Goal: Transaction & Acquisition: Purchase product/service

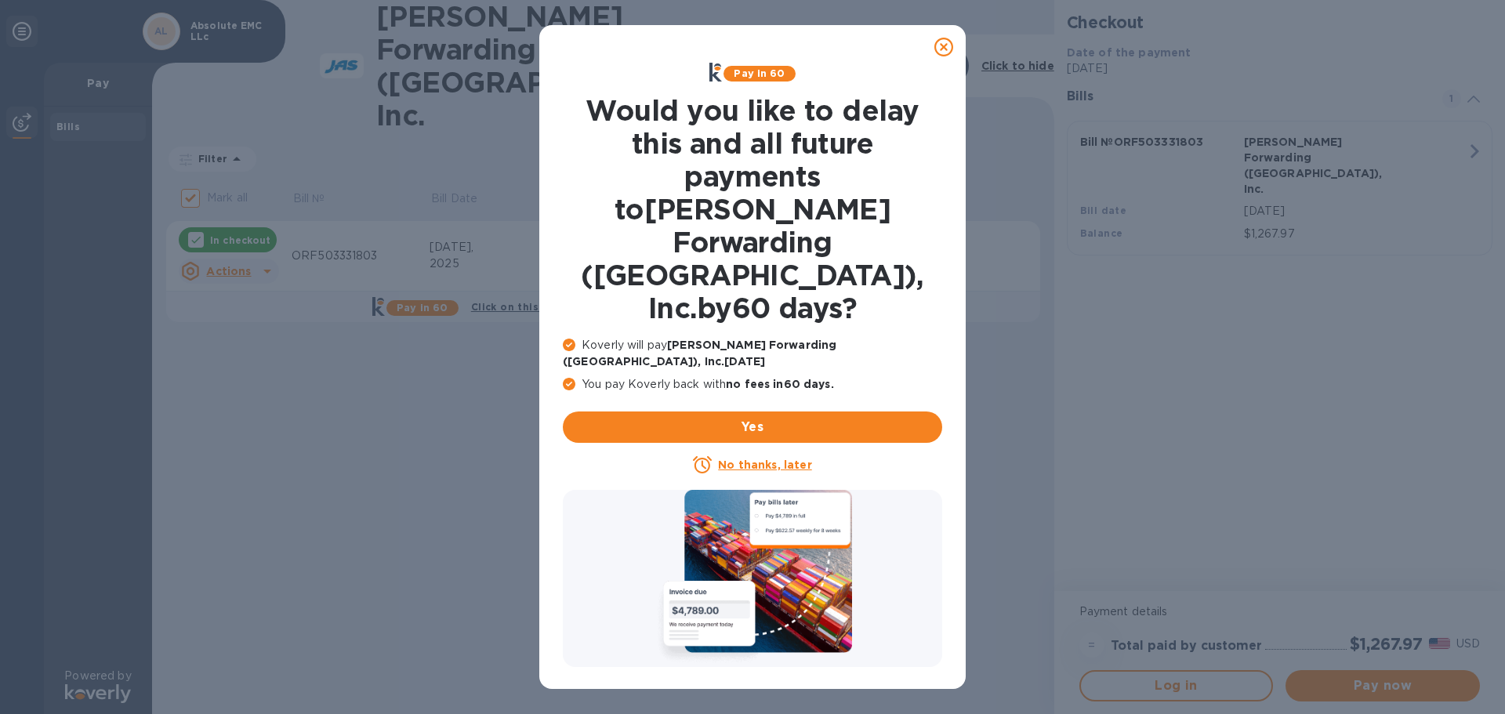
click at [789, 459] on u "No thanks, later" at bounding box center [764, 465] width 93 height 13
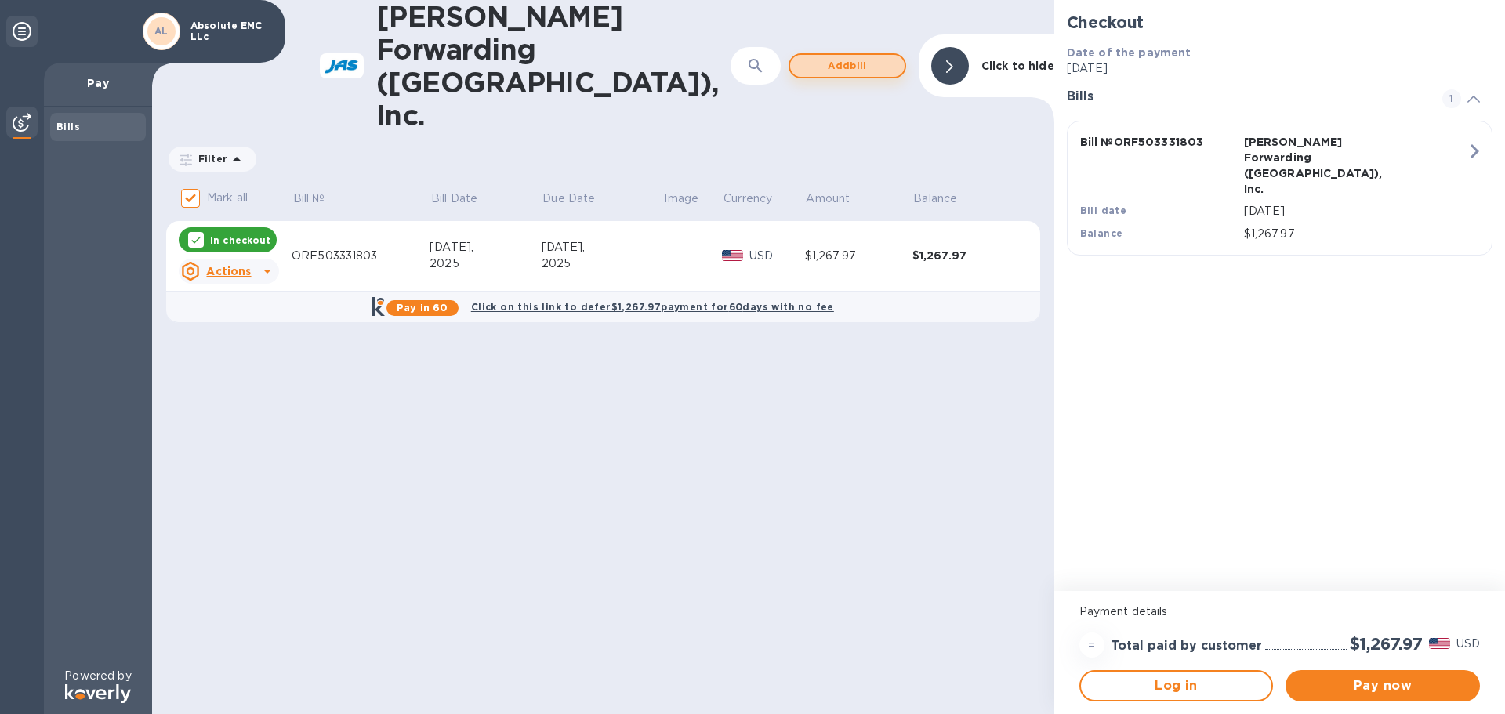
click at [867, 56] on span "Add bill" at bounding box center [847, 65] width 89 height 19
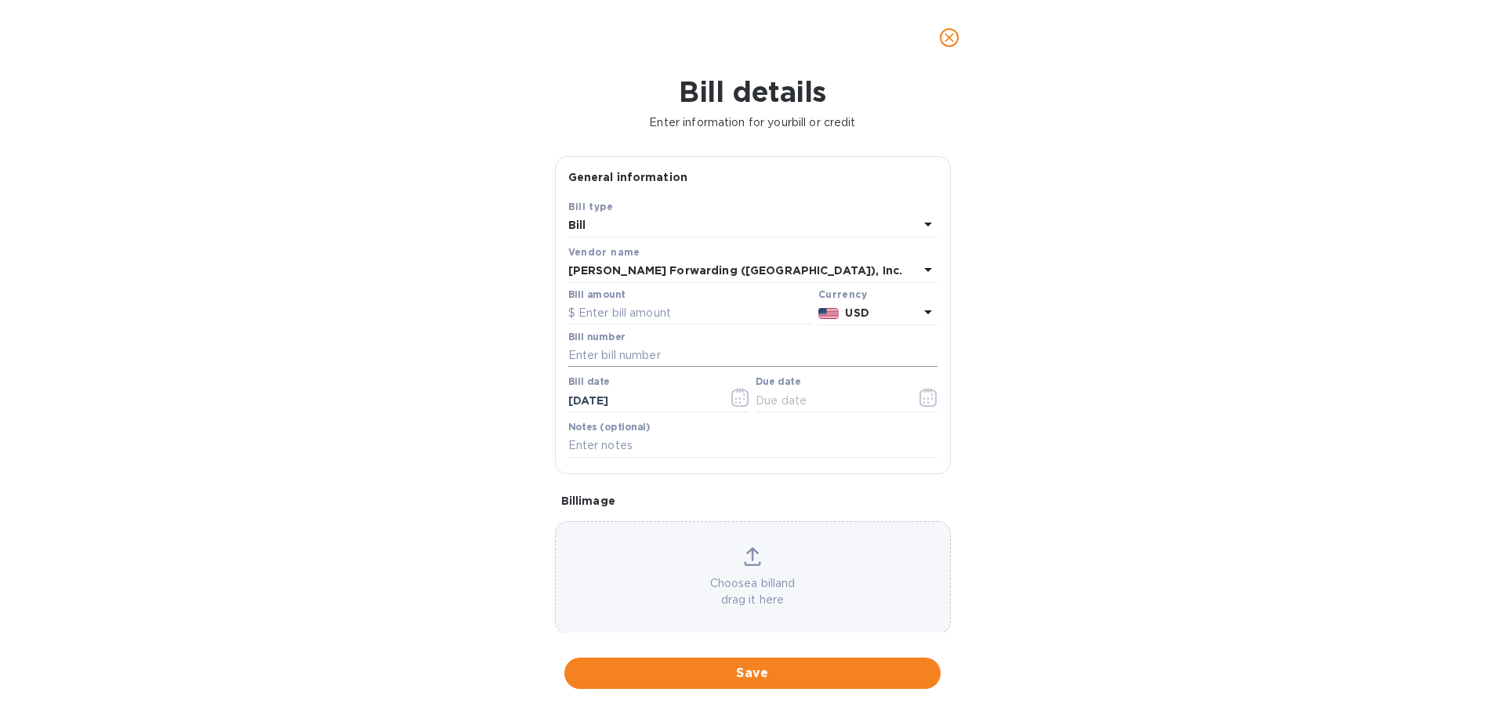
click at [637, 354] on input "text" at bounding box center [752, 356] width 369 height 24
paste input "ORF503363672"
type input "ORF503363672"
click at [627, 314] on input "text" at bounding box center [690, 314] width 244 height 24
type input "1,071.81"
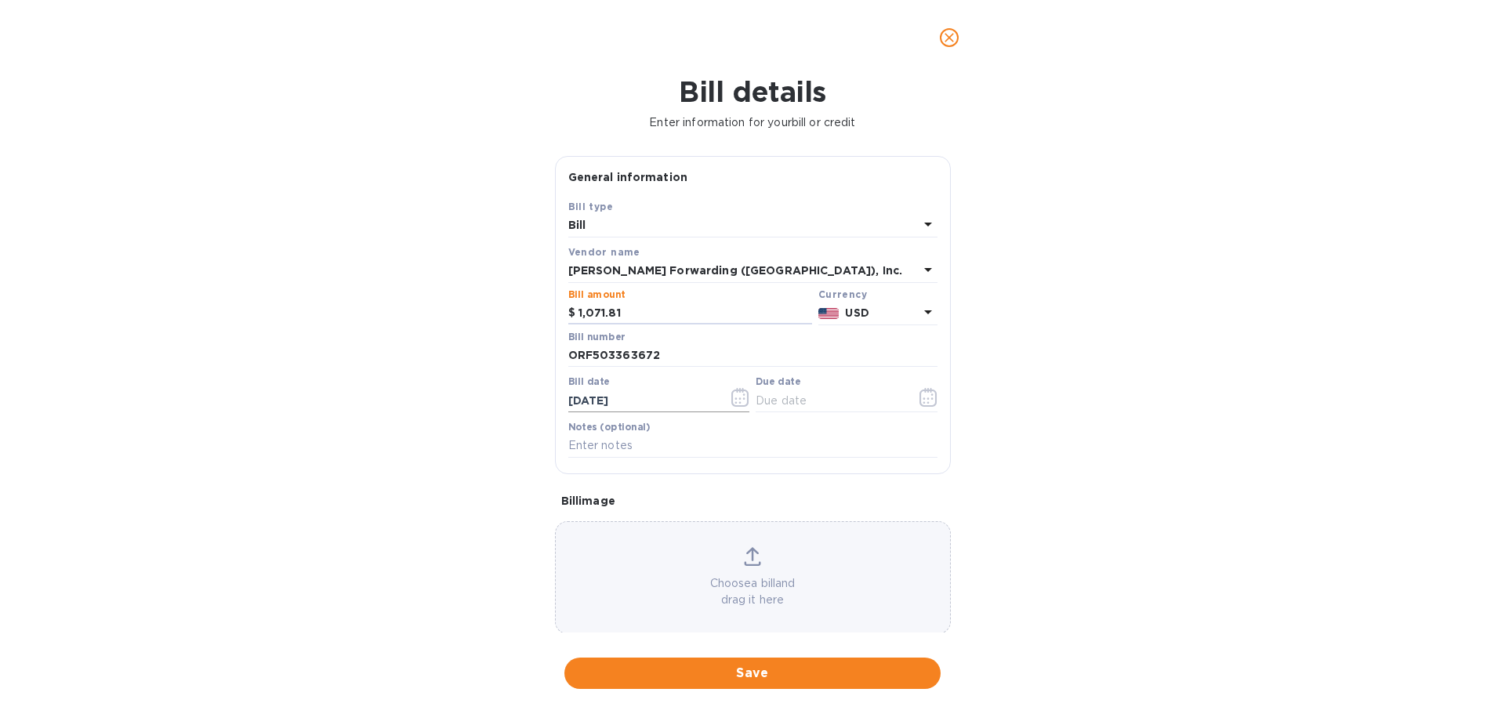
click at [739, 399] on icon "button" at bounding box center [740, 397] width 18 height 19
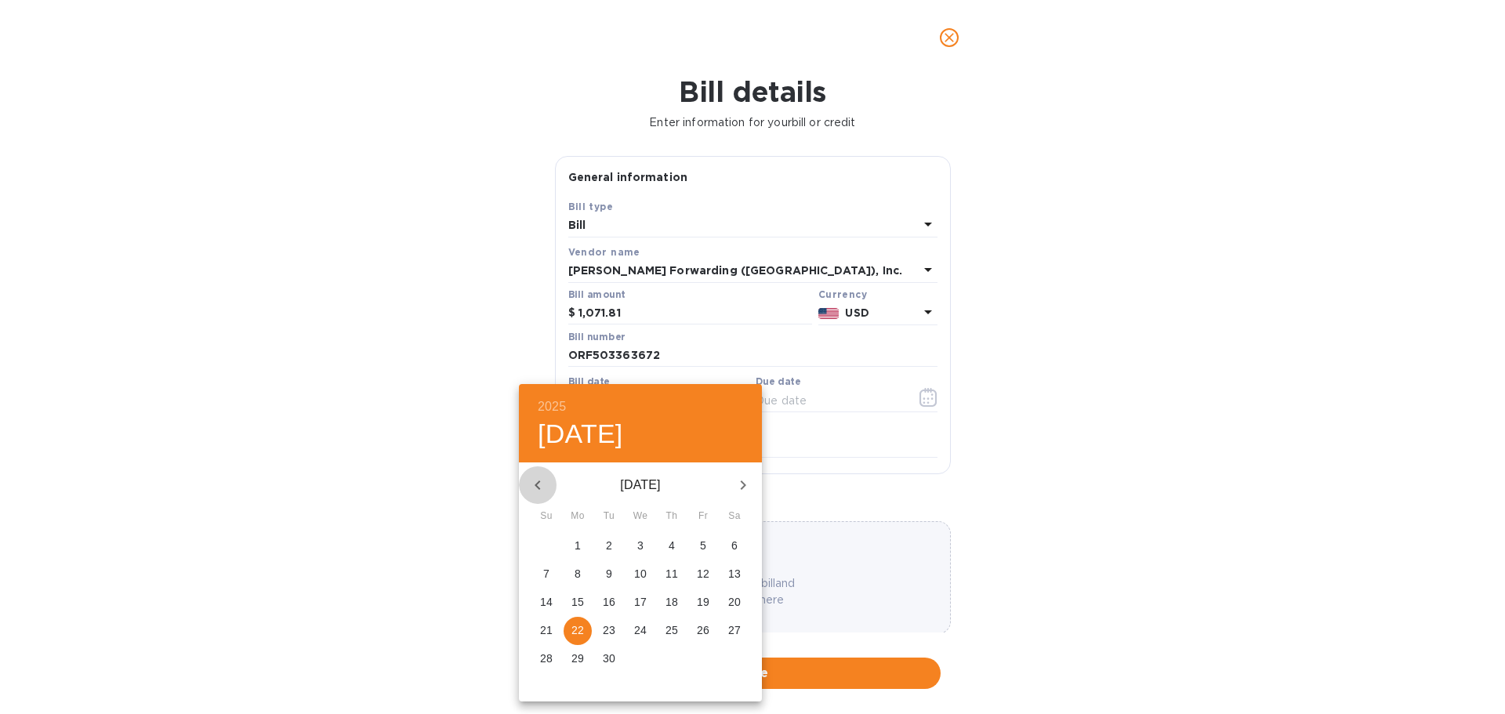
click at [539, 488] on icon "button" at bounding box center [537, 485] width 5 height 9
click at [576, 655] on p "25" at bounding box center [578, 659] width 13 height 16
type input "[DATE]"
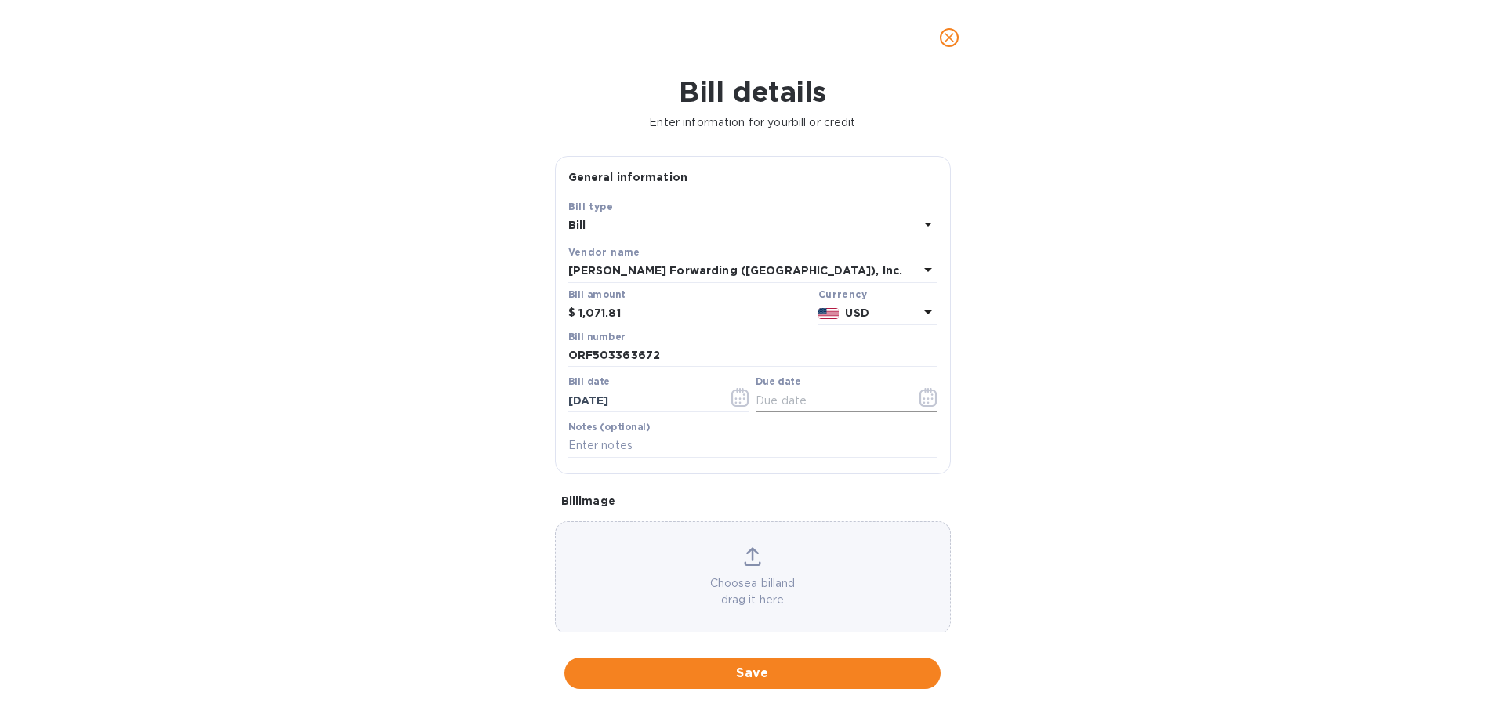
click at [926, 392] on icon "button" at bounding box center [929, 397] width 18 height 19
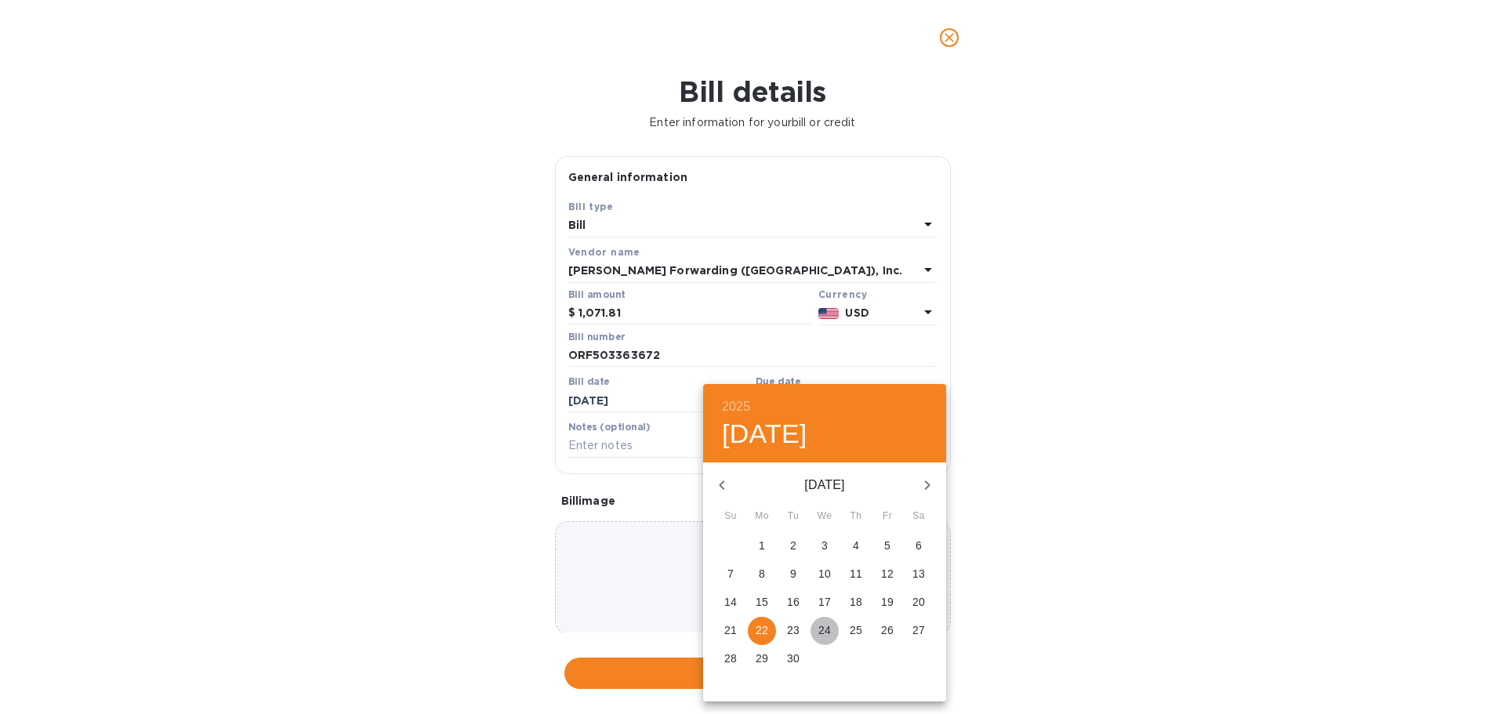
click at [826, 630] on p "24" at bounding box center [824, 630] width 13 height 16
type input "[DATE]"
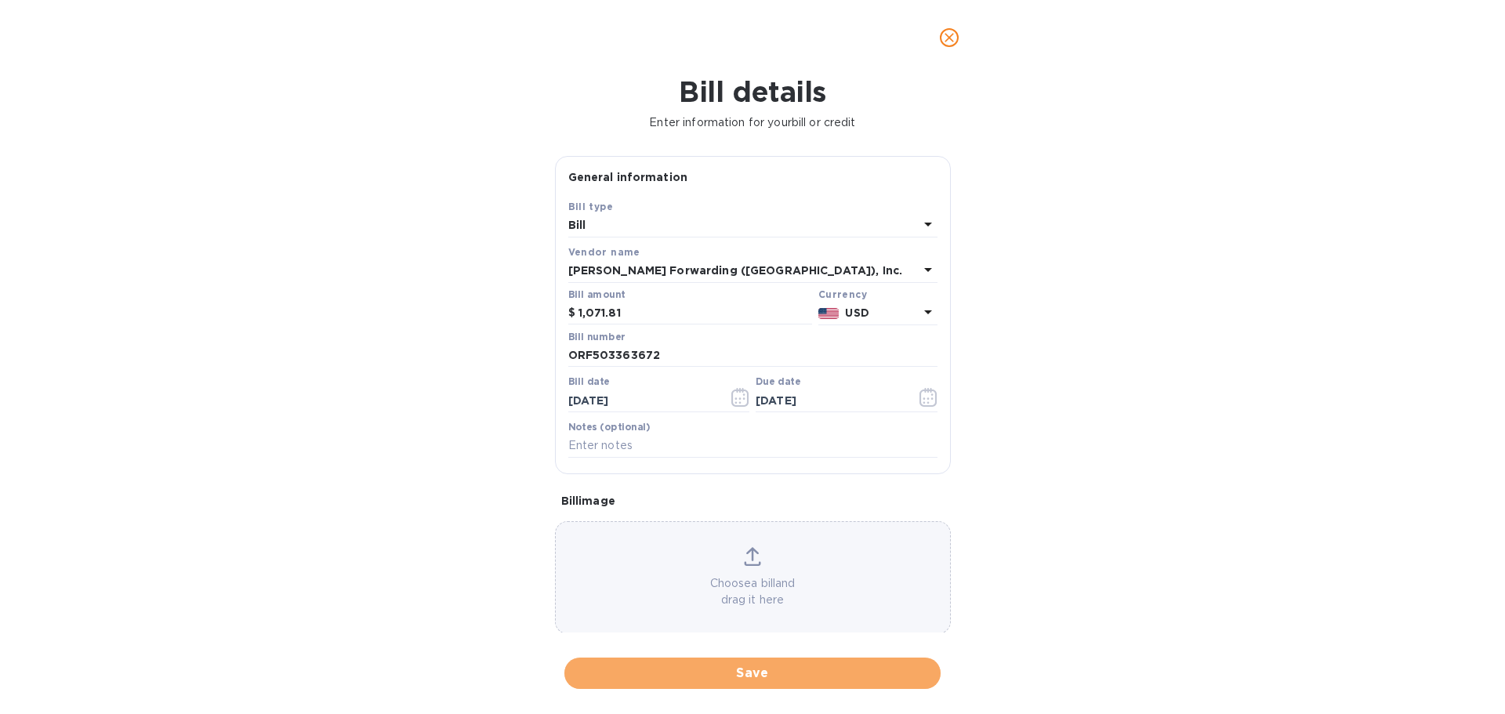
click at [735, 677] on span "Save" at bounding box center [752, 673] width 351 height 19
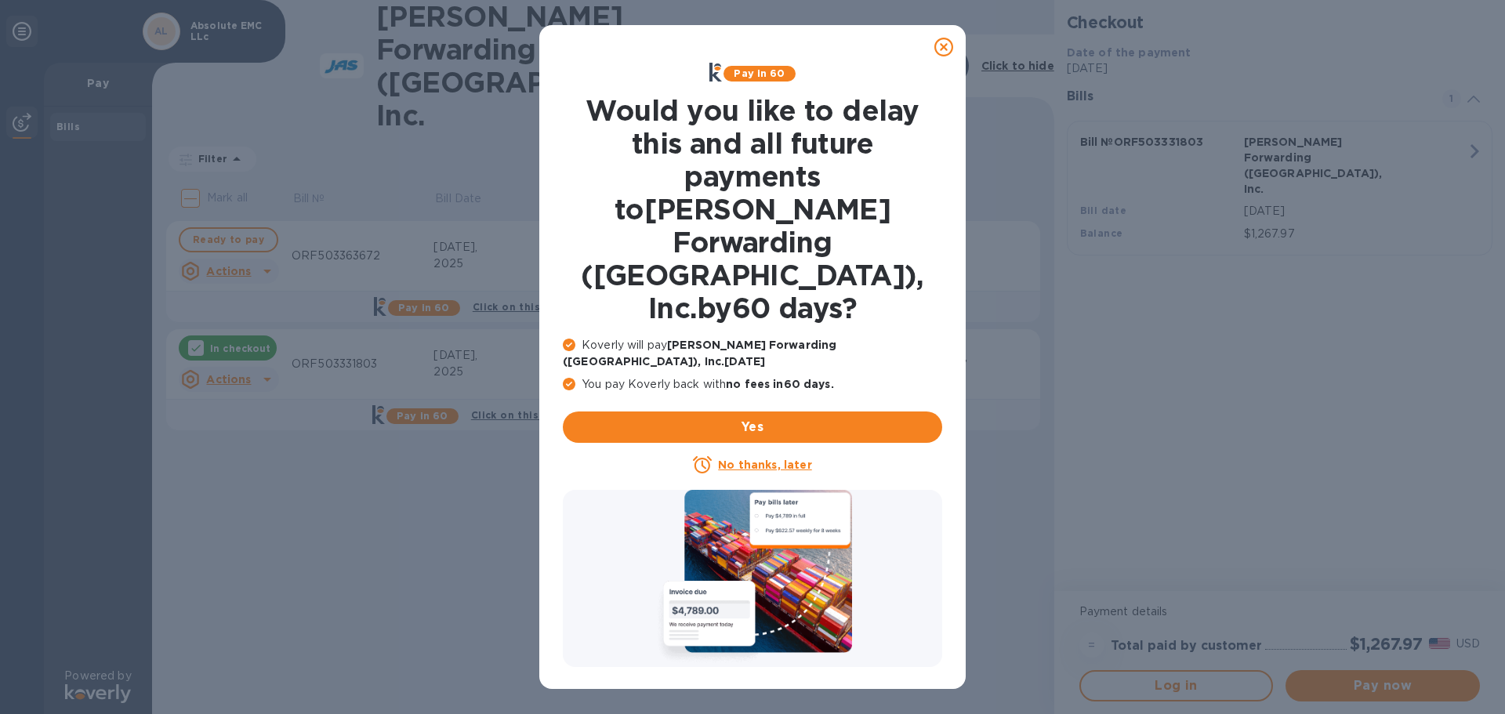
click at [785, 459] on u "No thanks, later" at bounding box center [764, 465] width 93 height 13
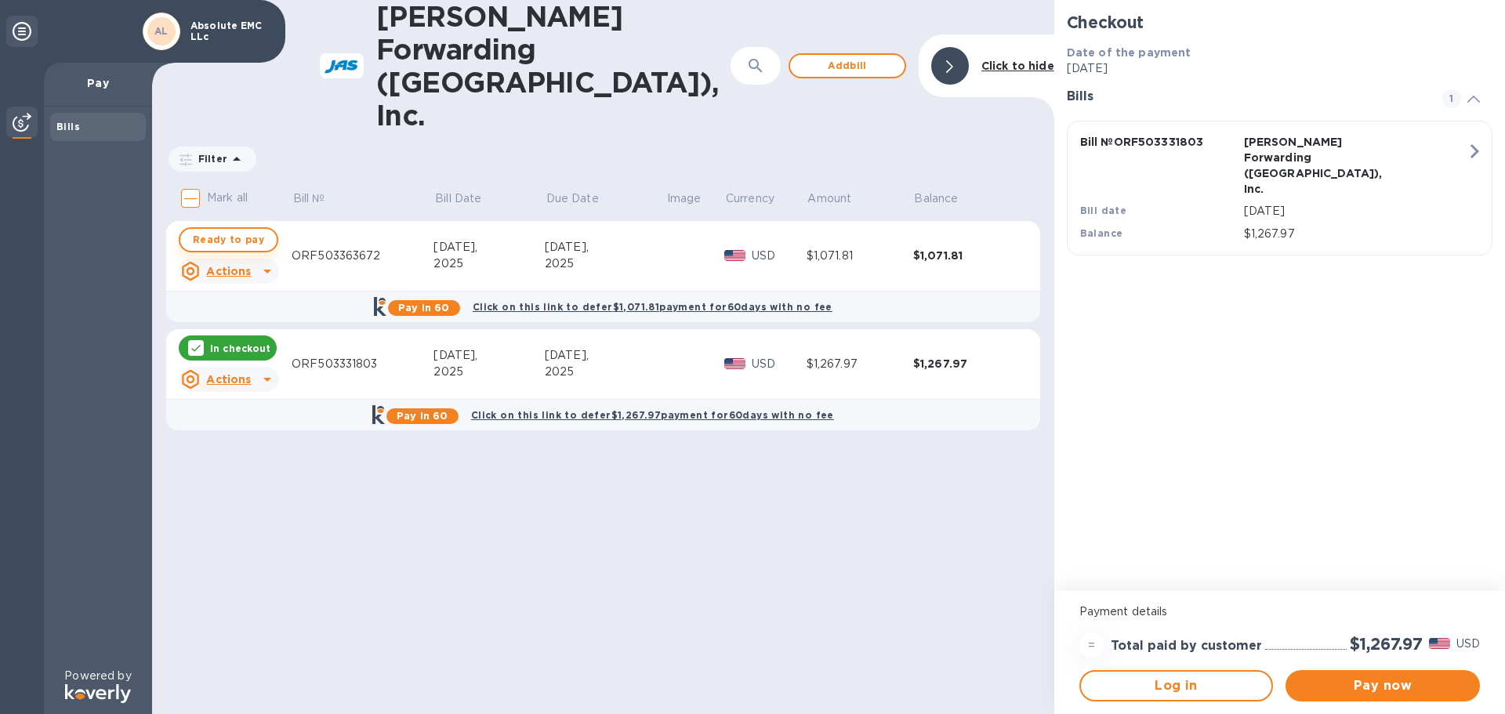
click at [259, 230] on span "Ready to pay" at bounding box center [228, 239] width 71 height 19
checkbox input "true"
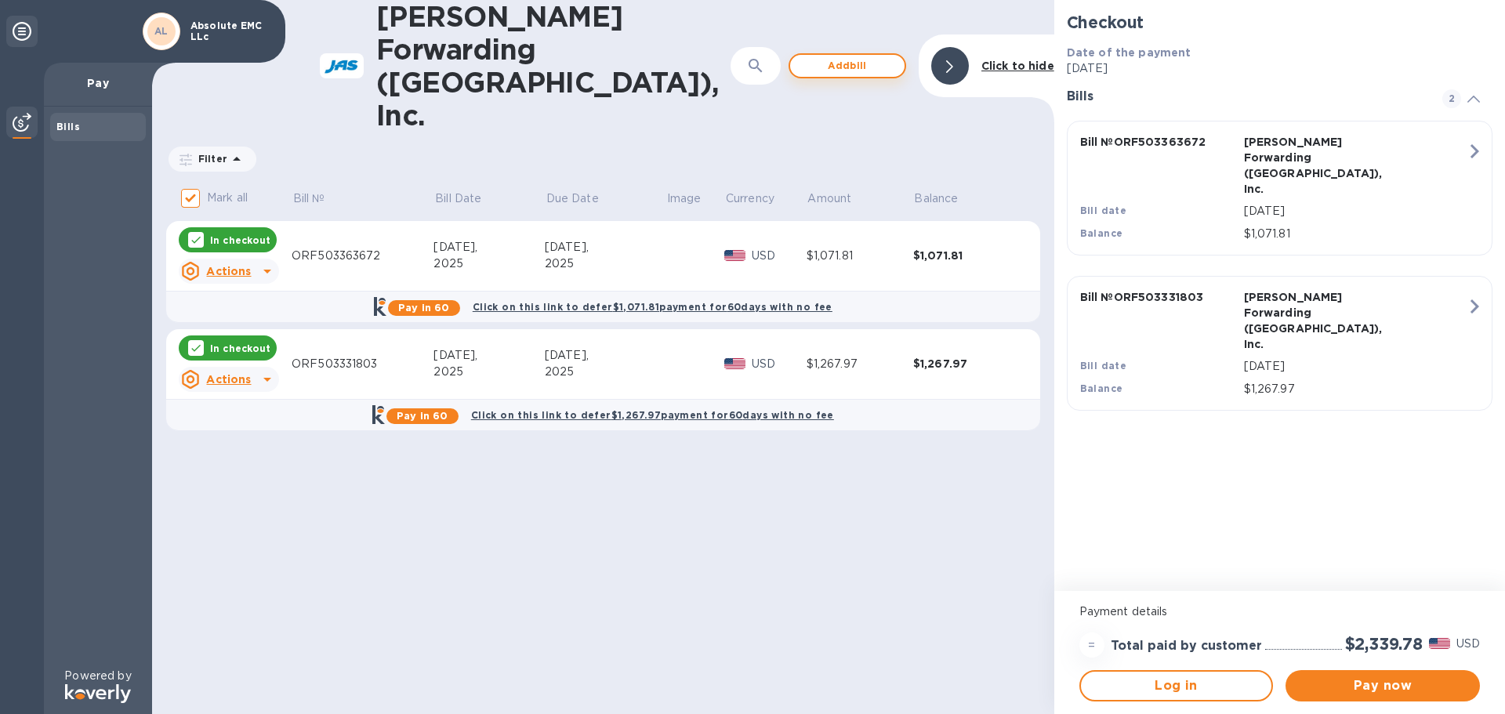
click at [851, 56] on span "Add bill" at bounding box center [847, 65] width 89 height 19
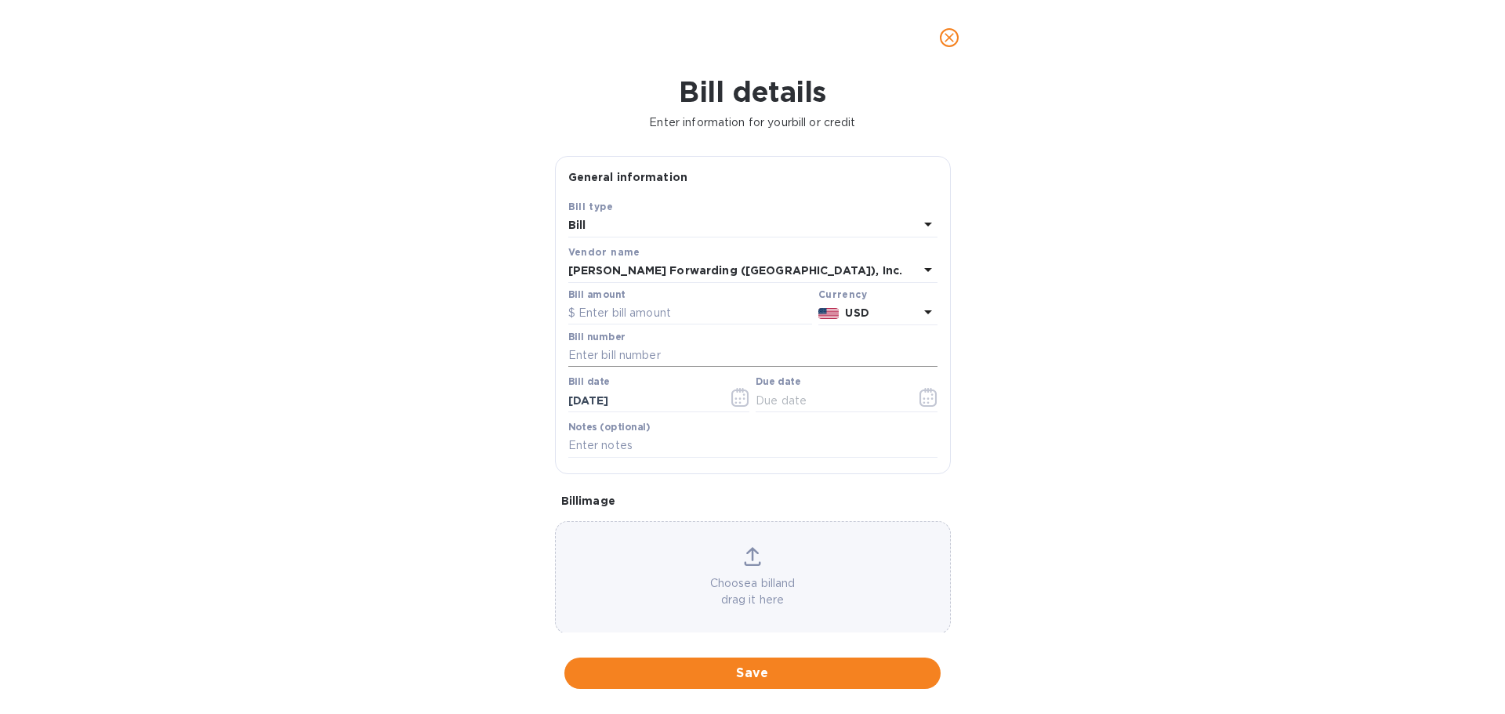
click at [673, 351] on input "text" at bounding box center [752, 356] width 369 height 24
paste input "ORF503364004"
type input "ORF503364004"
click at [659, 307] on input "text" at bounding box center [690, 314] width 244 height 24
type input "13,498.28"
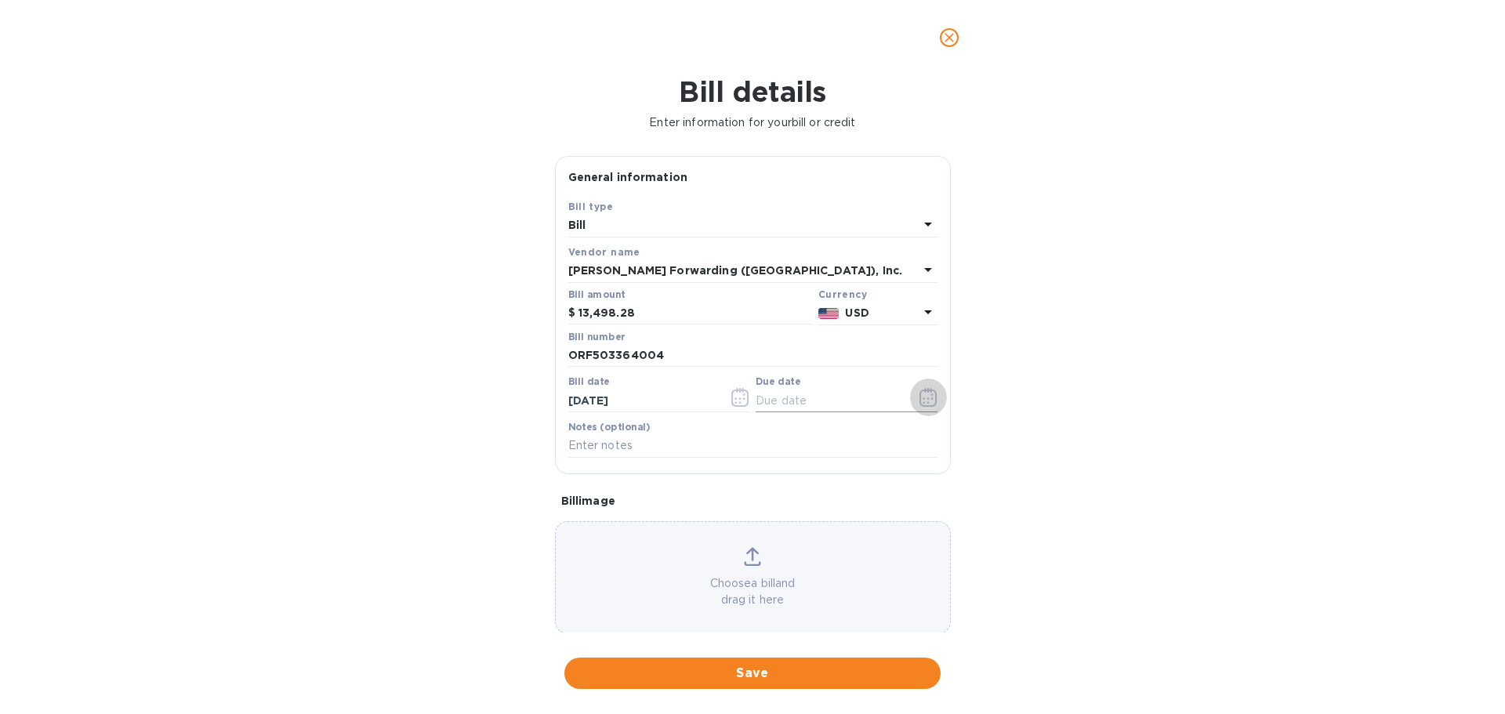
click at [924, 397] on icon "button" at bounding box center [929, 397] width 18 height 19
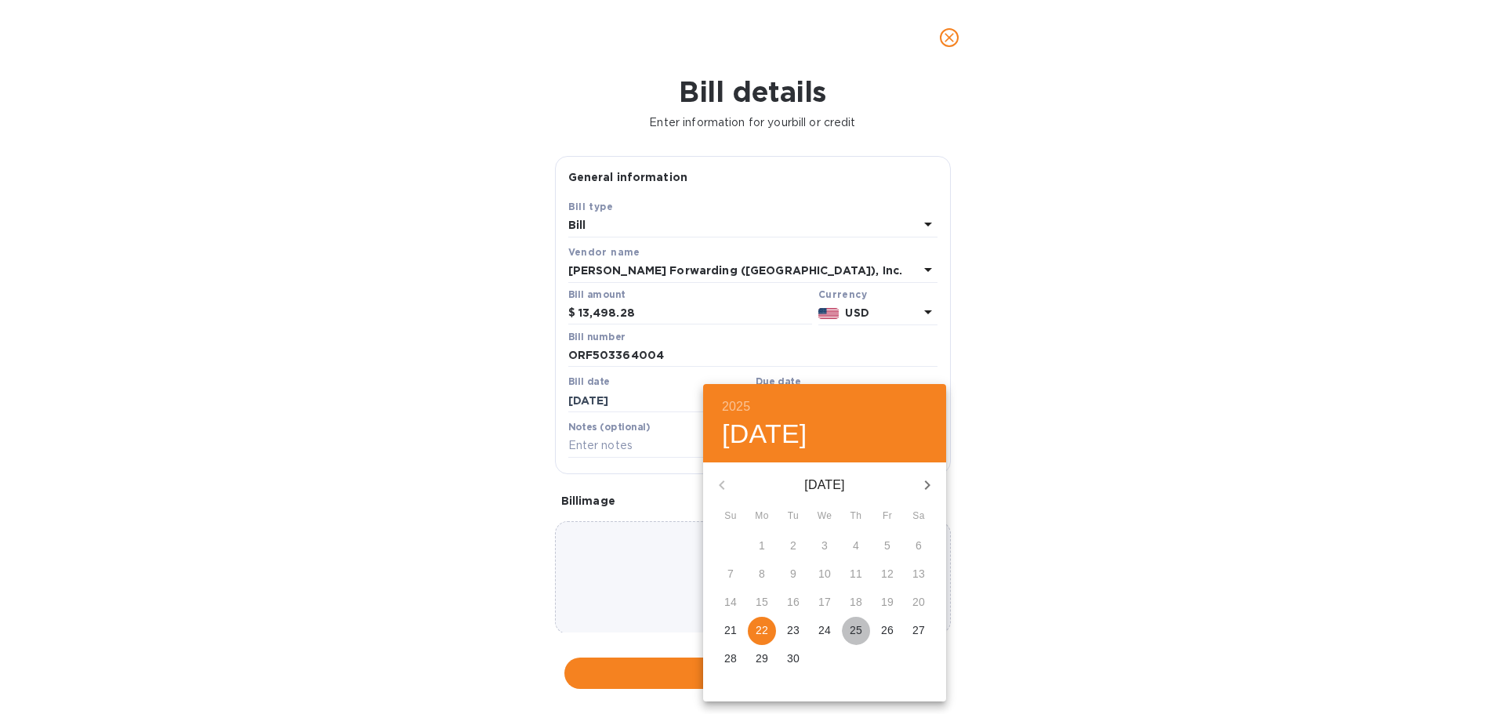
click at [860, 629] on p "25" at bounding box center [856, 630] width 13 height 16
type input "[DATE]"
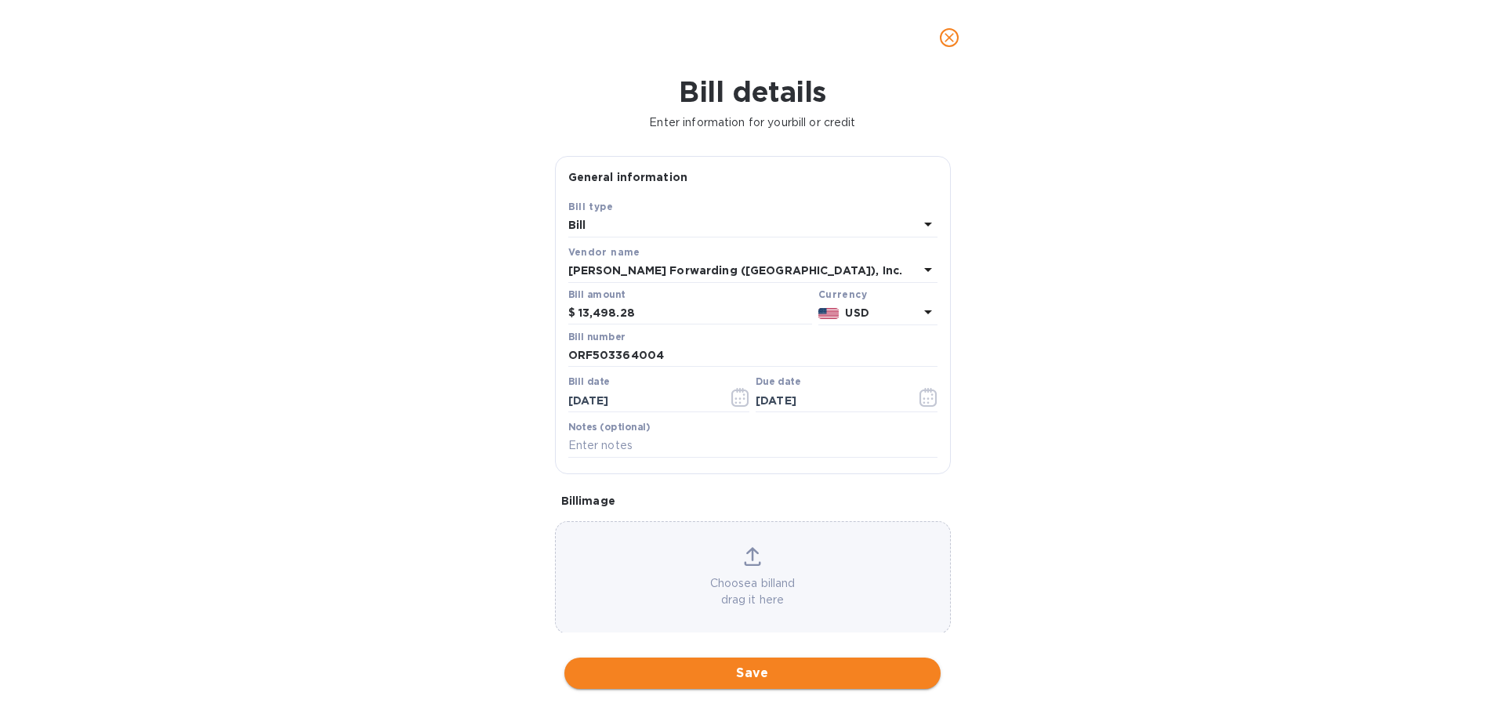
click at [747, 675] on span "Save" at bounding box center [752, 673] width 351 height 19
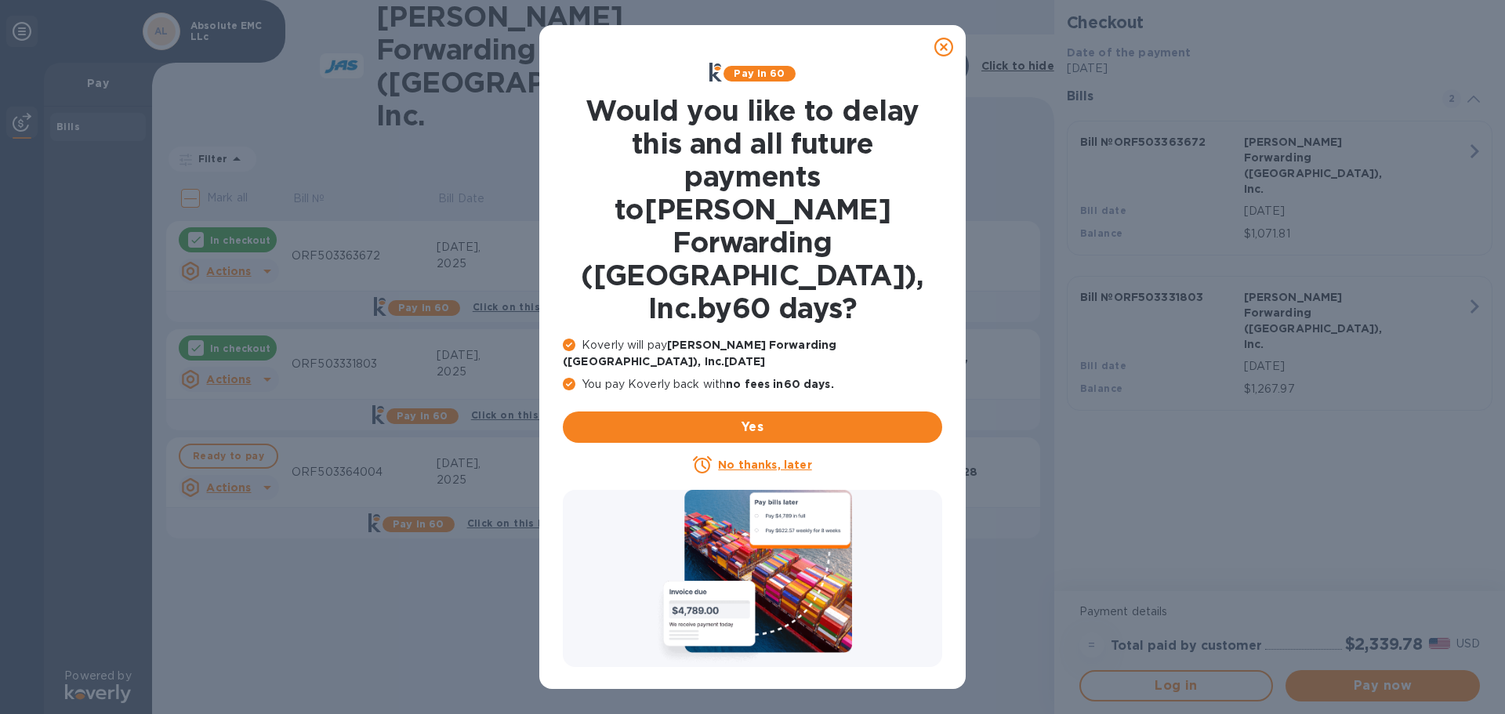
click at [782, 459] on u "No thanks, later" at bounding box center [764, 465] width 93 height 13
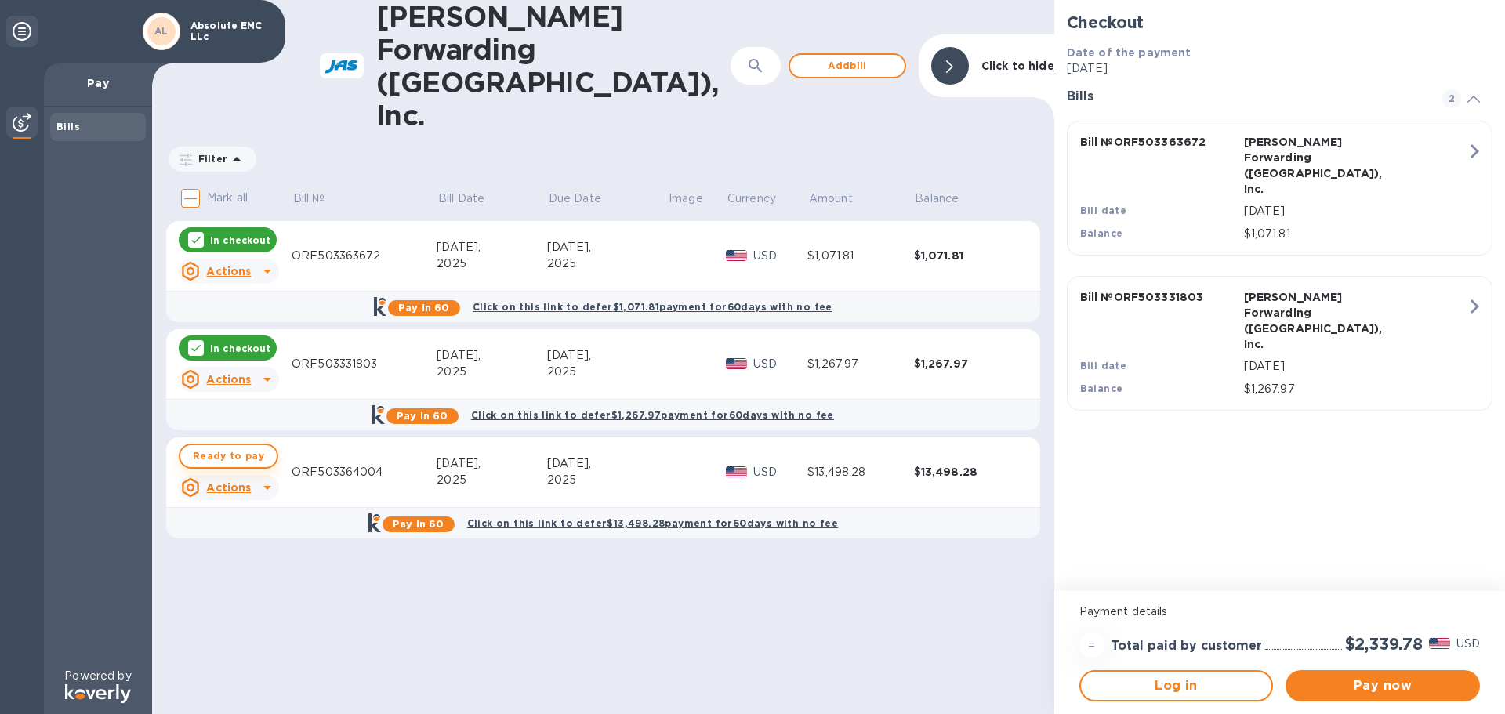
click at [220, 447] on span "Ready to pay" at bounding box center [228, 456] width 71 height 19
checkbox input "true"
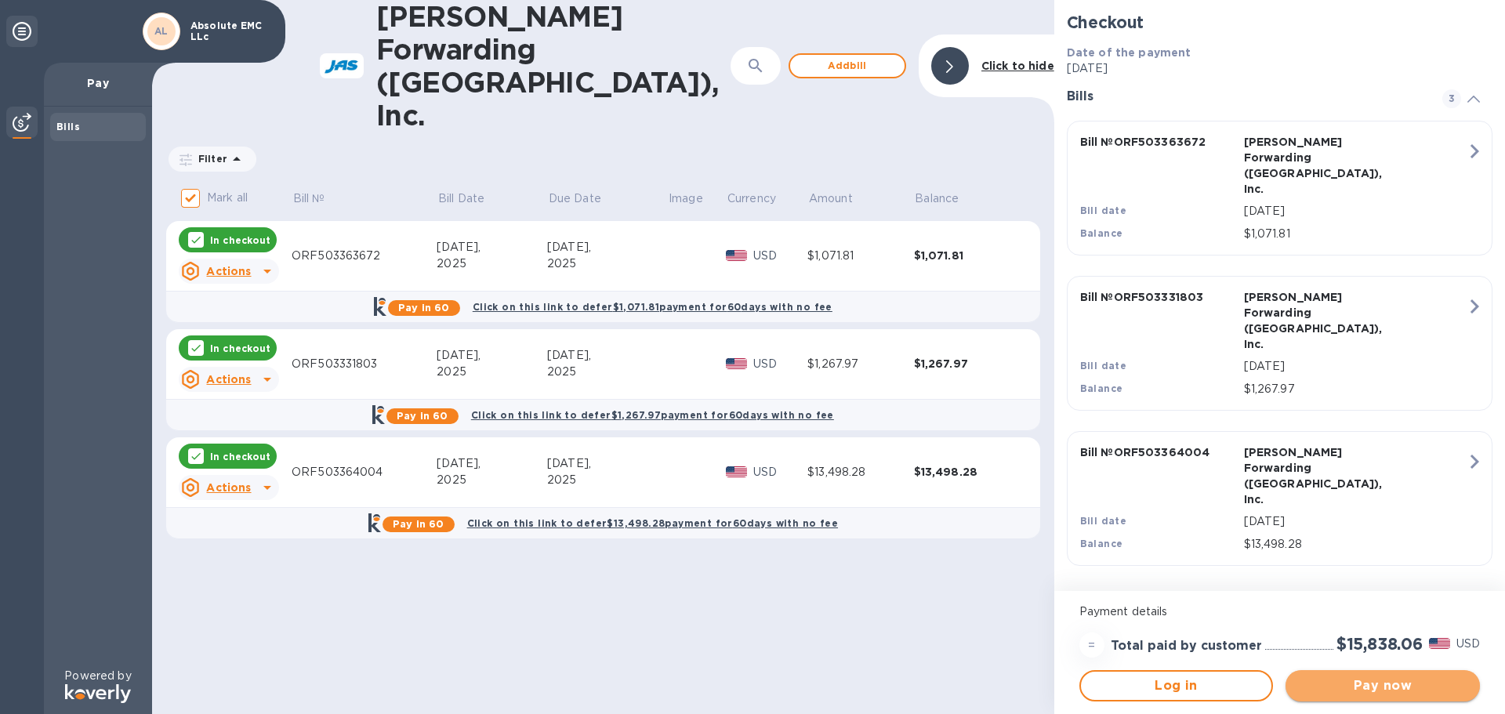
click at [1384, 688] on span "Pay now" at bounding box center [1382, 686] width 169 height 19
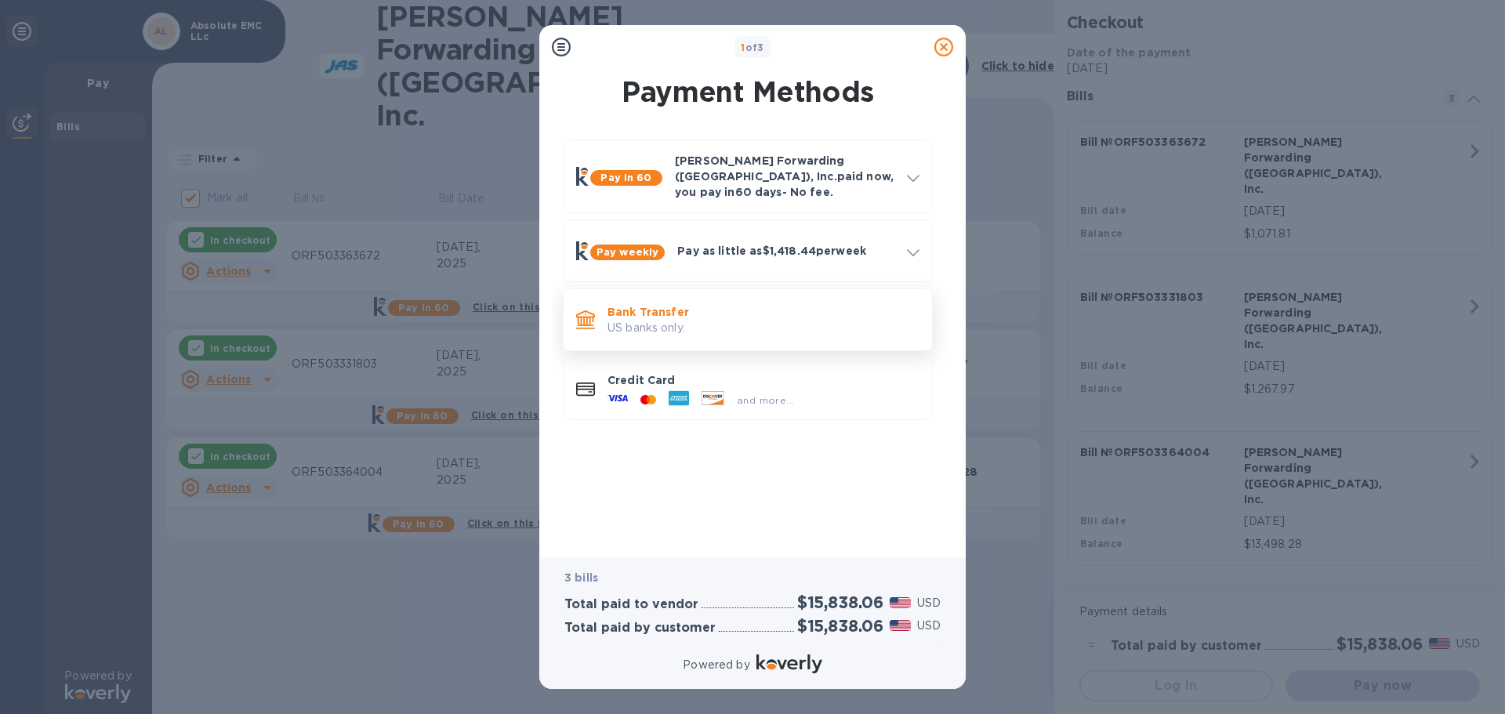
click at [781, 320] on p "US banks only." at bounding box center [764, 328] width 312 height 16
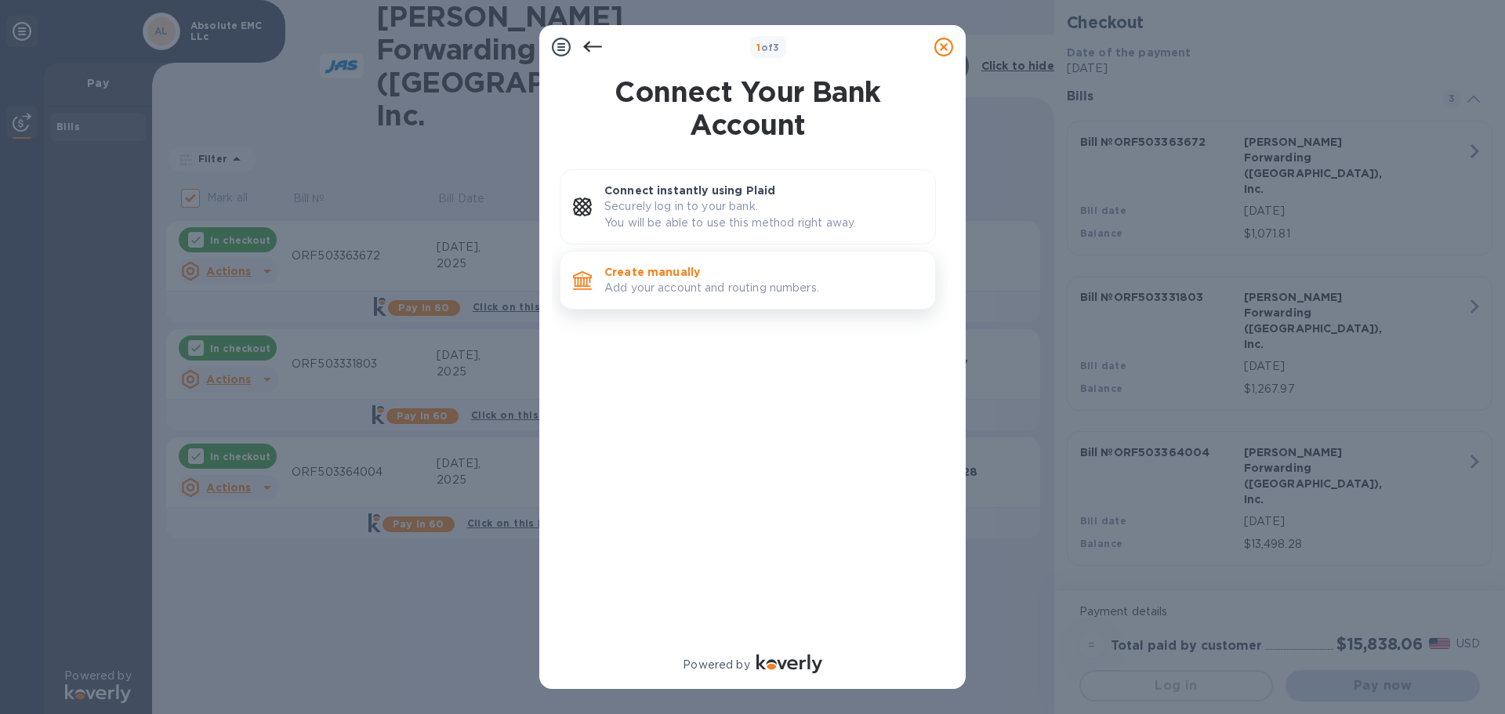
click at [772, 281] on p "Add your account and routing numbers." at bounding box center [763, 288] width 318 height 16
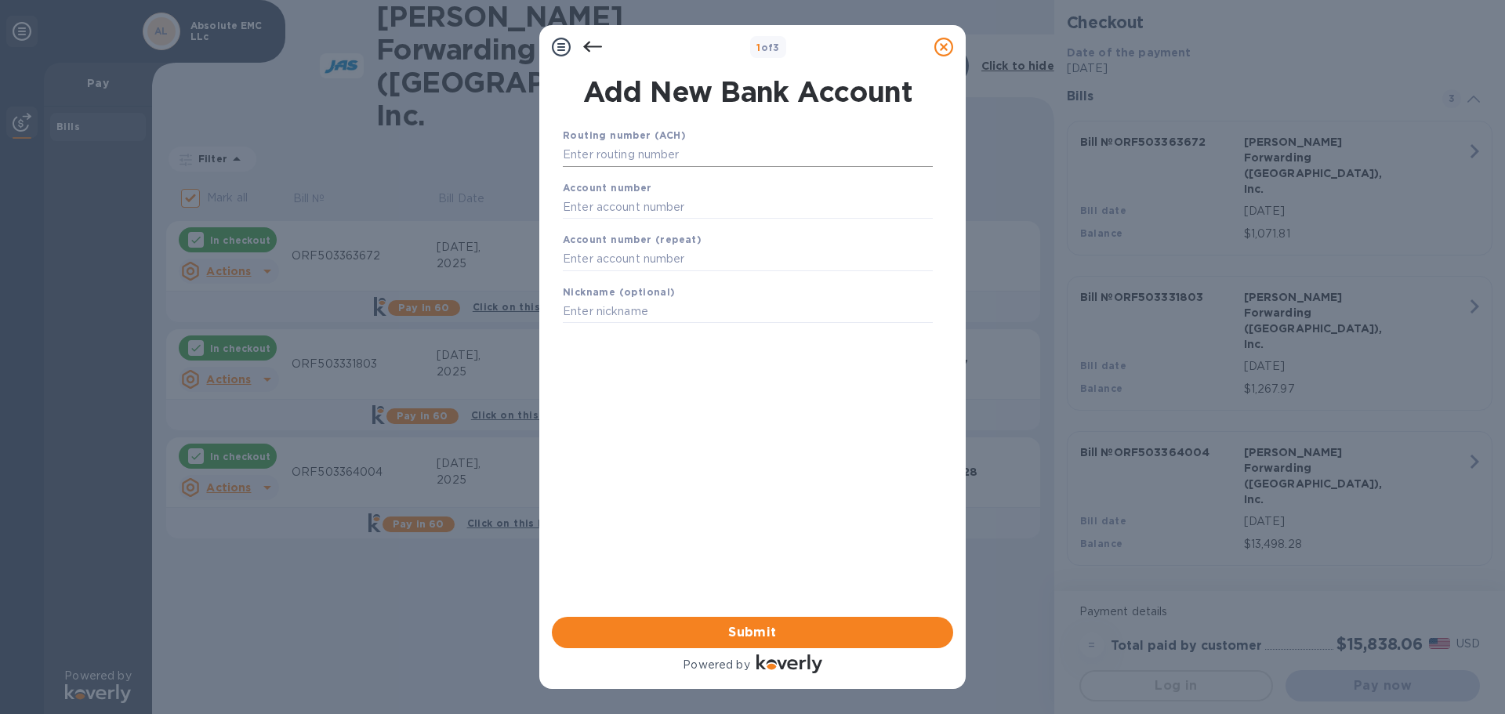
click at [728, 157] on input "text" at bounding box center [748, 155] width 370 height 24
paste input "052000113"
type input "052000113"
click at [633, 224] on input "text" at bounding box center [748, 227] width 370 height 24
paste input "9884229163"
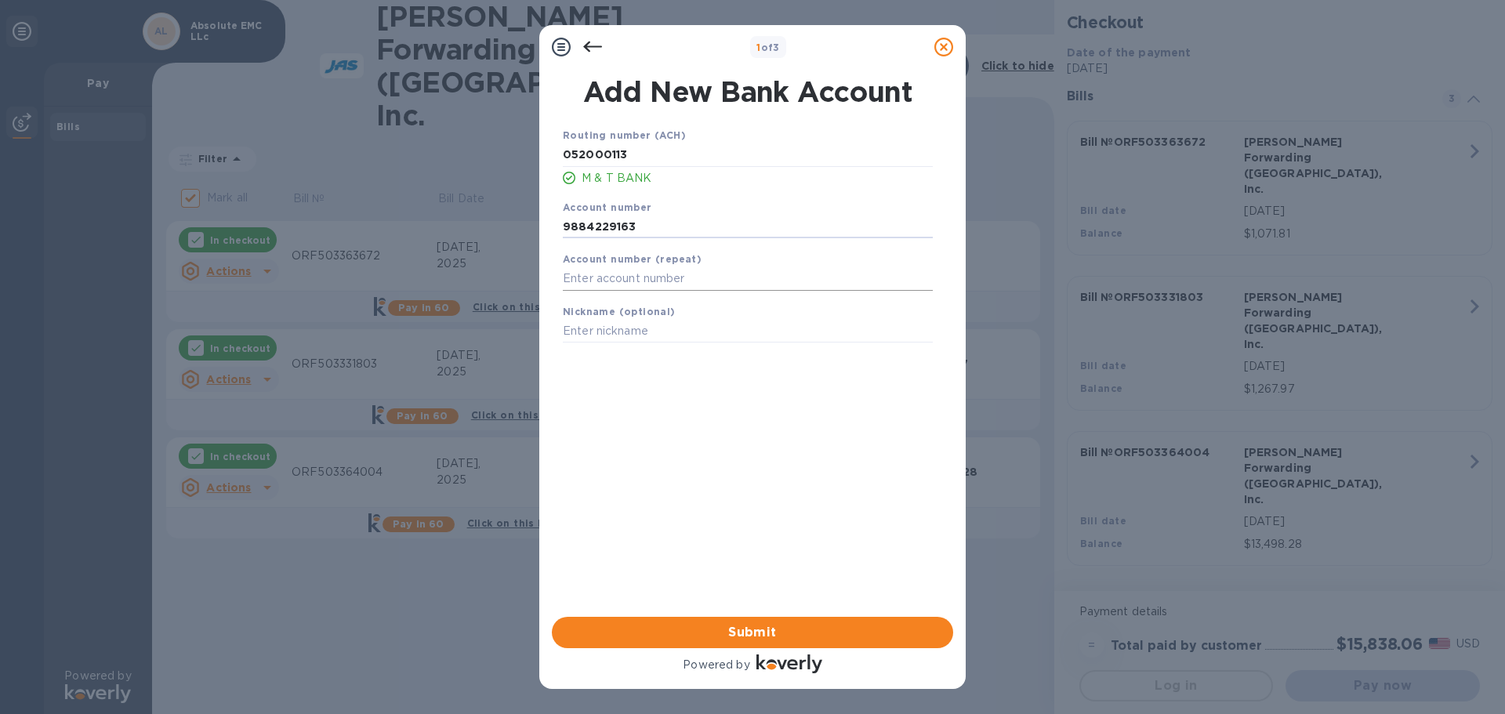
type input "9884229163"
click at [649, 281] on input "text" at bounding box center [748, 279] width 370 height 24
paste input "9884229163"
type input "9884229163"
click at [630, 332] on input "text" at bounding box center [748, 332] width 370 height 24
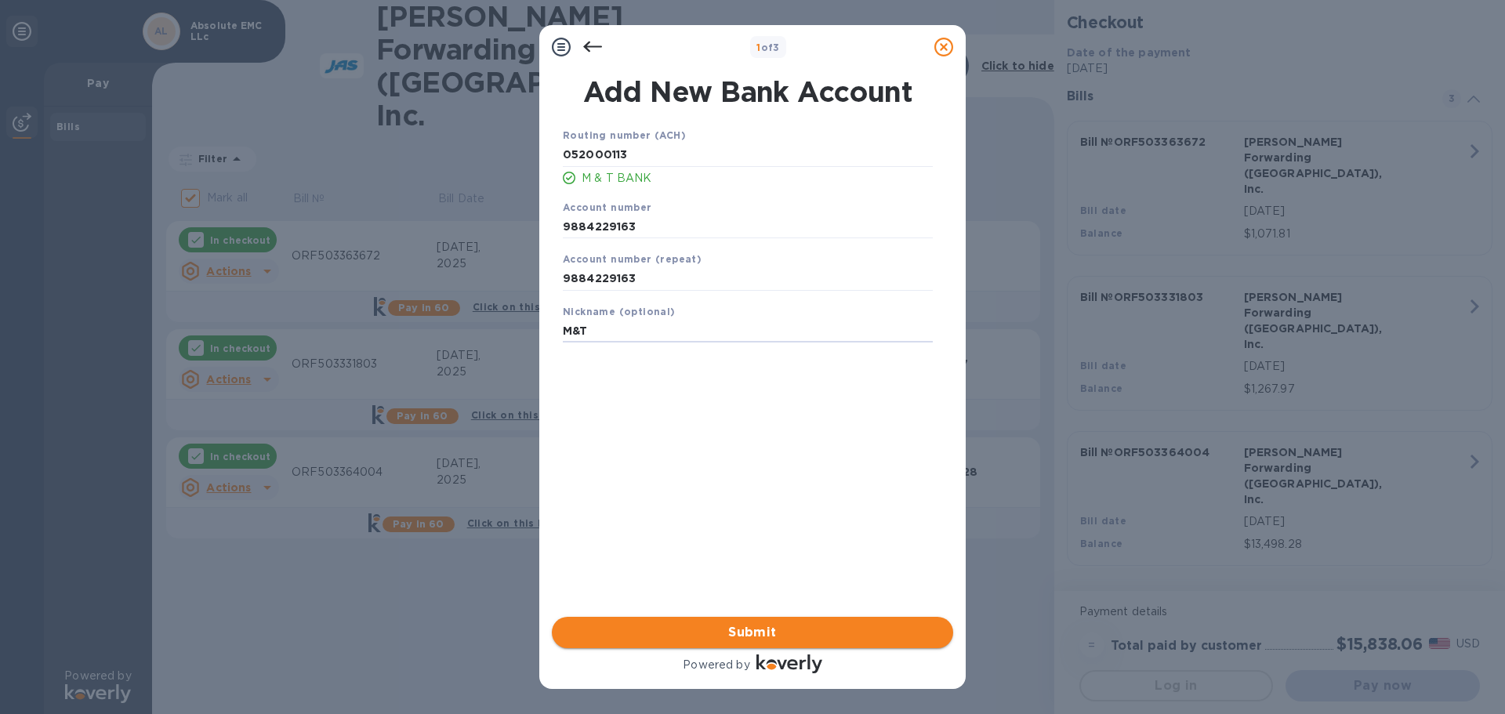
type input "M&T"
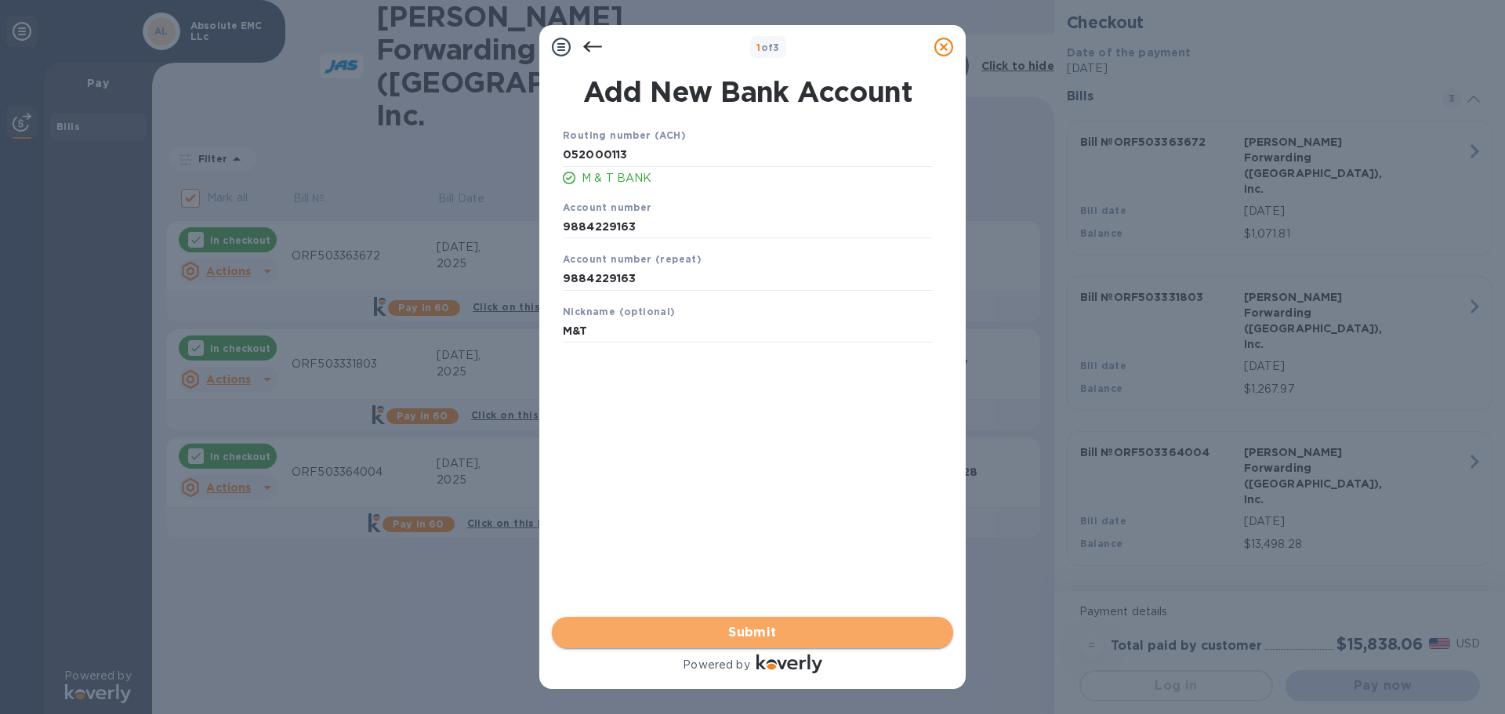
click at [771, 631] on span "Submit" at bounding box center [752, 632] width 376 height 19
